Goal: Find specific page/section: Find specific page/section

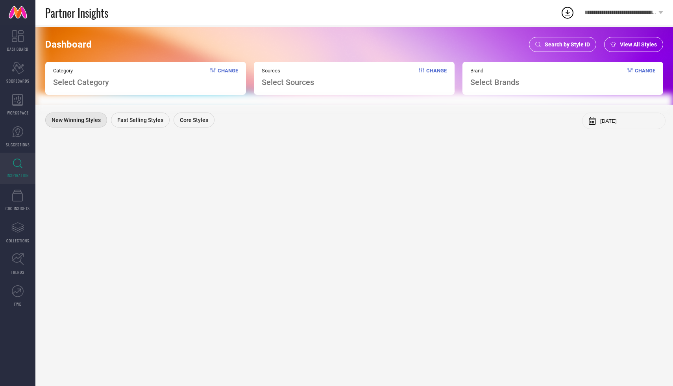
click at [576, 44] on span "Search by Style ID" at bounding box center [567, 44] width 45 height 6
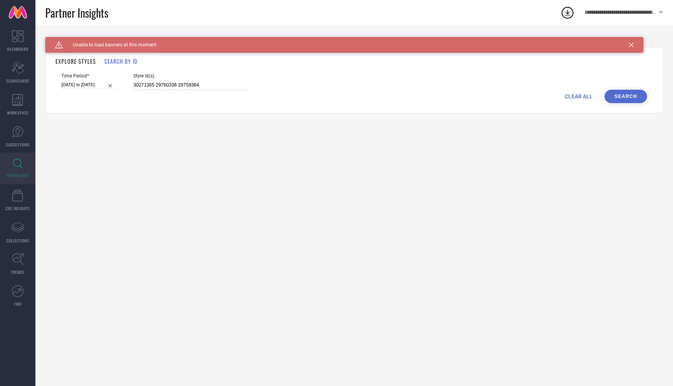
click at [158, 89] on input "30271365 29760336 29759364" at bounding box center [190, 85] width 114 height 9
drag, startPoint x: 203, startPoint y: 85, endPoint x: 91, endPoint y: 80, distance: 111.8
click at [91, 80] on div "Time Period* [DATE] to [DATE] Style Id(s) 30271365 29760336 29759364" at bounding box center [353, 81] width 585 height 17
paste input "32496334"
type input "32496334"
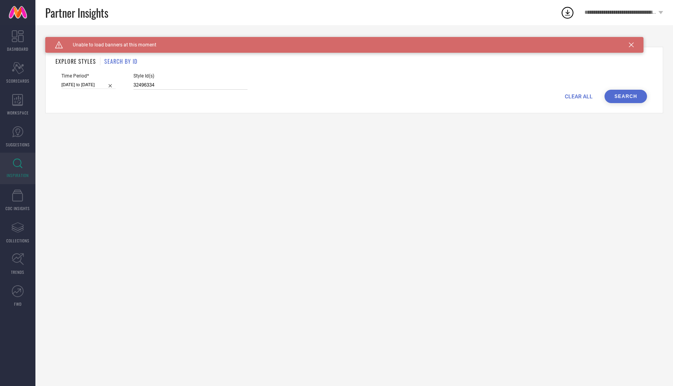
click at [81, 84] on input "[DATE] to [DATE]" at bounding box center [88, 85] width 54 height 8
select select "8"
select select "2025"
select select "9"
select select "2025"
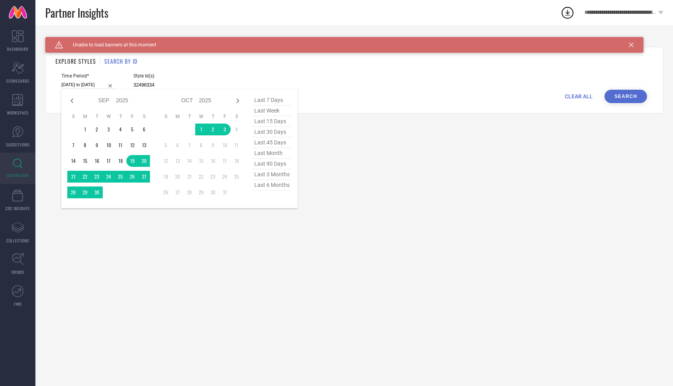
type input "32496334"
click at [271, 112] on span "last week" at bounding box center [271, 110] width 39 height 11
type input "[DATE] to [DATE]"
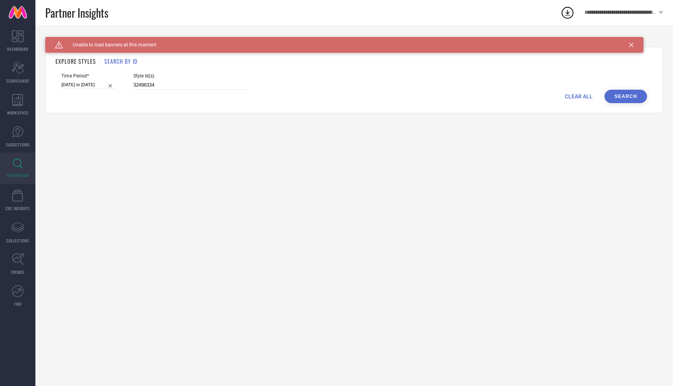
click at [624, 101] on button "Search" at bounding box center [625, 96] width 42 height 13
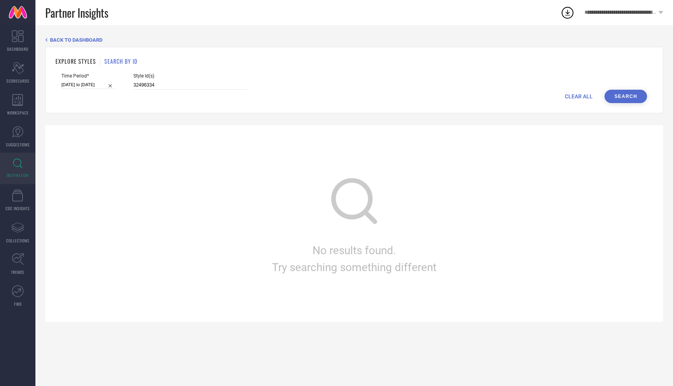
click at [626, 98] on button "Search" at bounding box center [625, 96] width 42 height 13
